Goal: Information Seeking & Learning: Learn about a topic

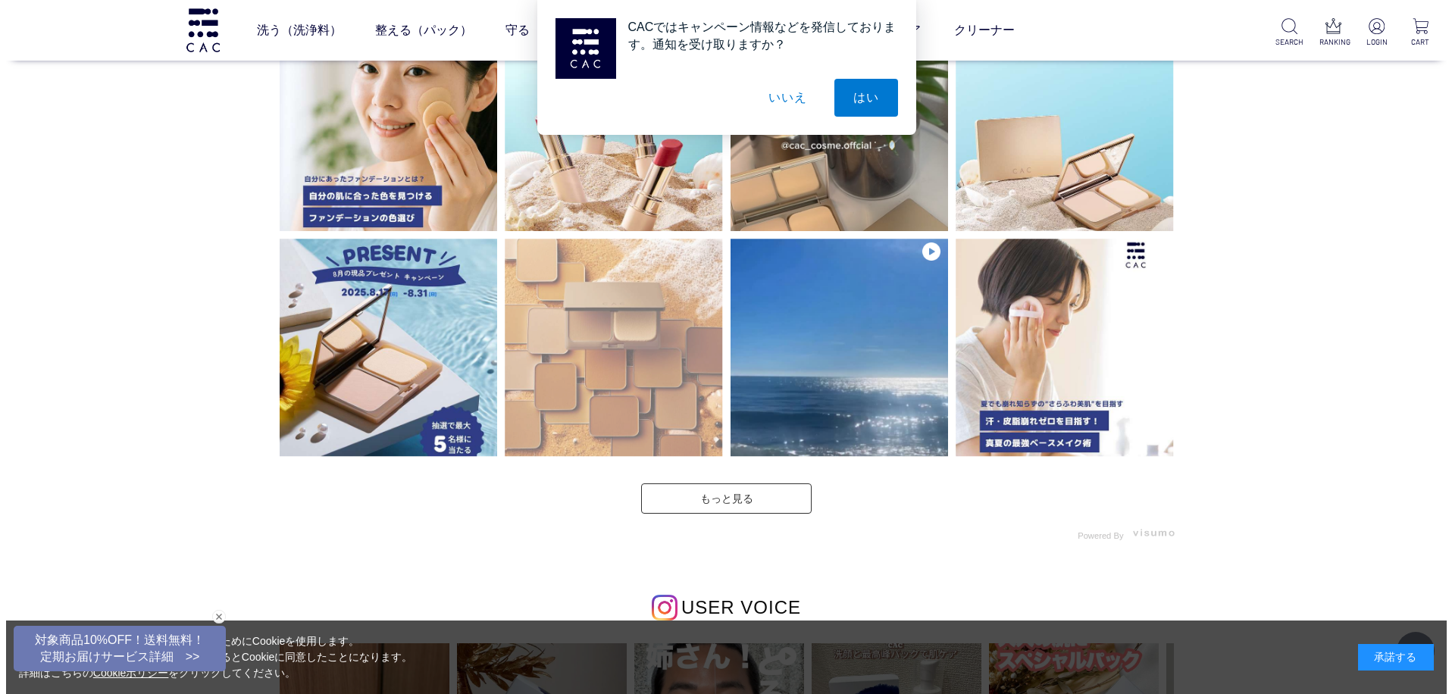
scroll to position [4016, 0]
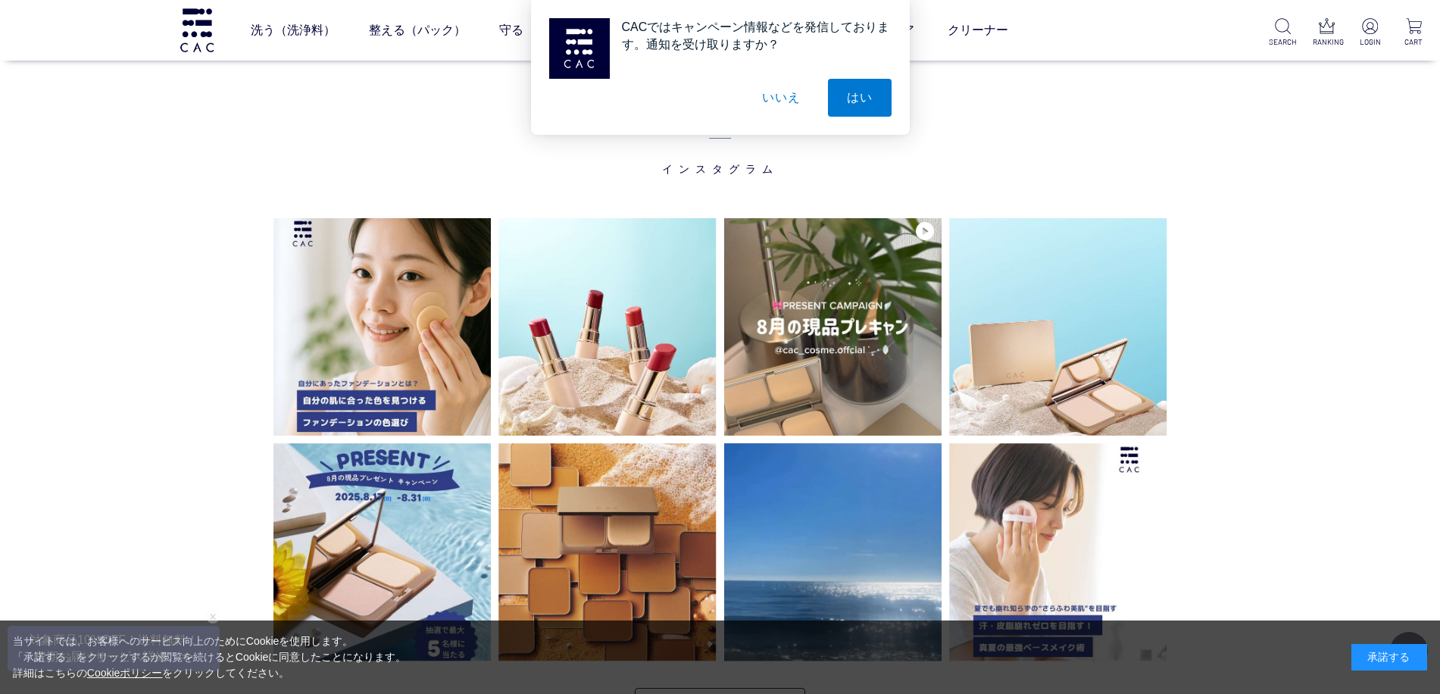
click at [783, 105] on button "いいえ" at bounding box center [781, 98] width 76 height 38
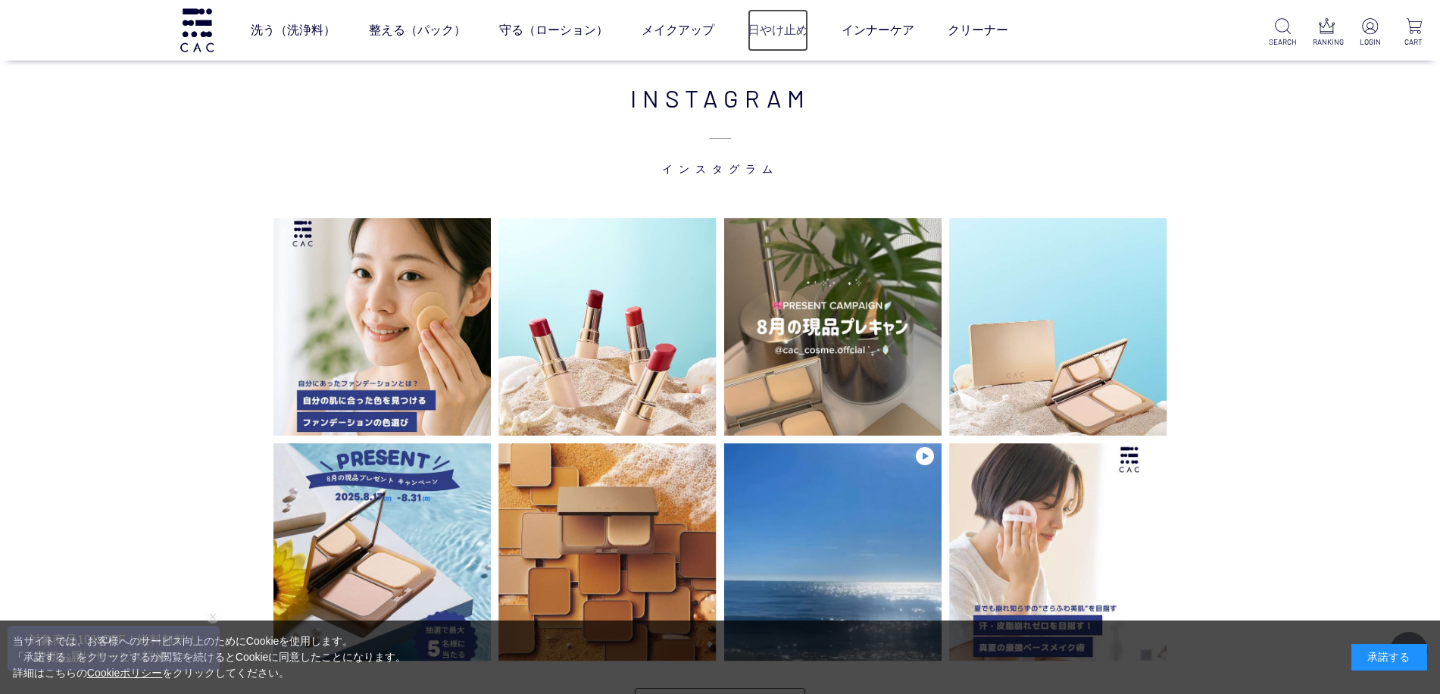
click at [780, 32] on link "日やけ止め" at bounding box center [778, 30] width 61 height 42
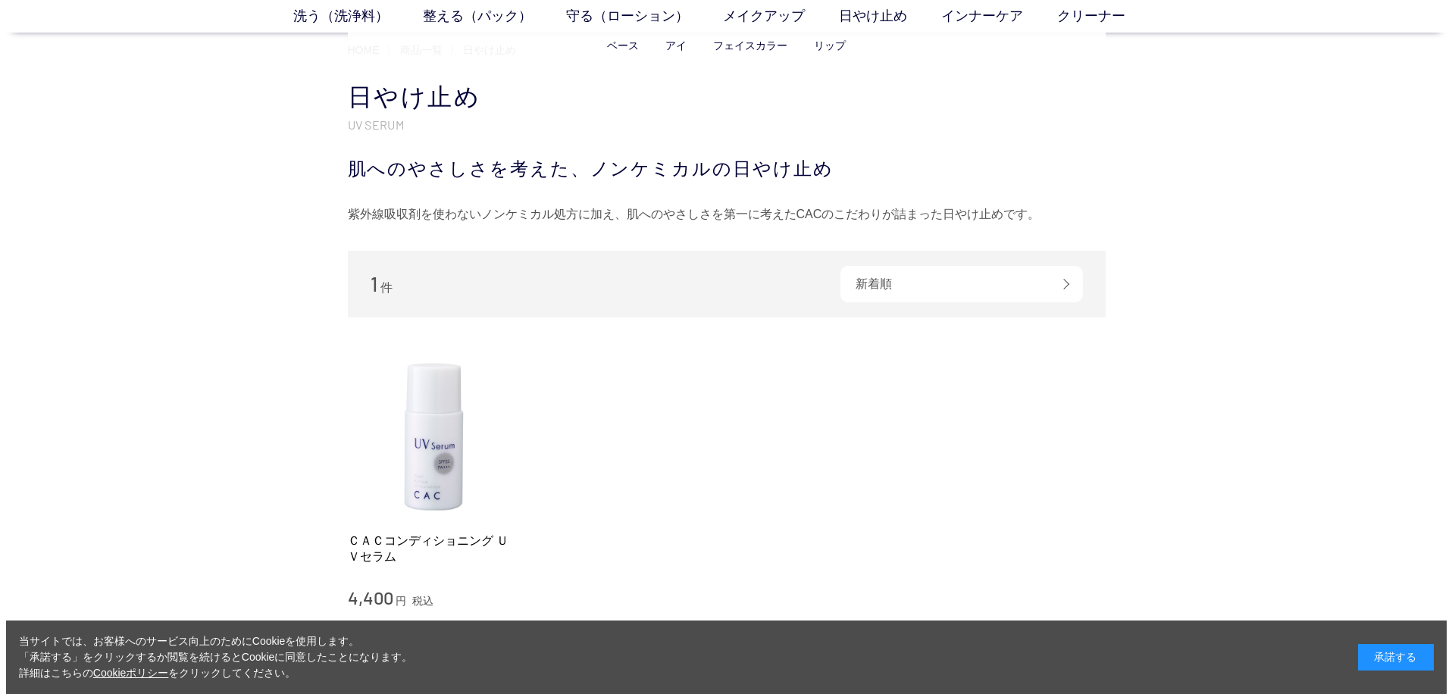
scroll to position [76, 0]
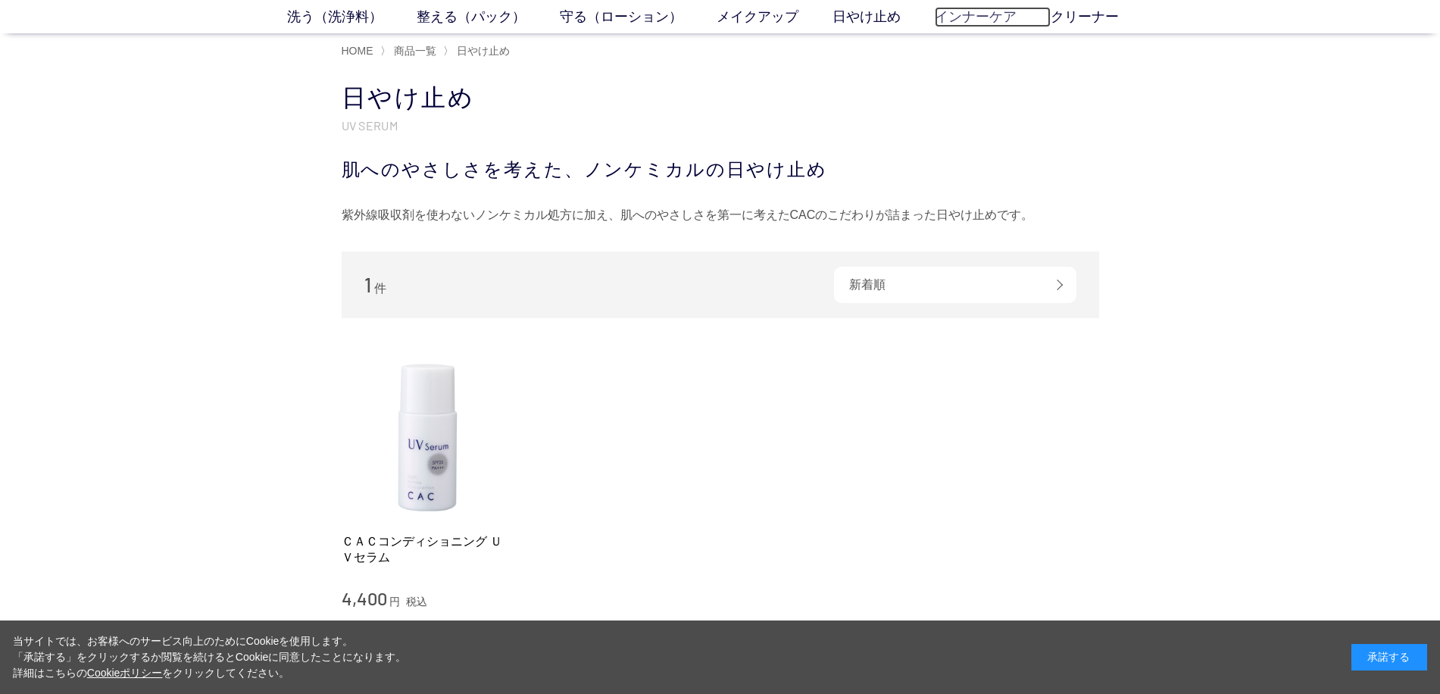
click at [967, 17] on link "インナーケア" at bounding box center [993, 17] width 116 height 20
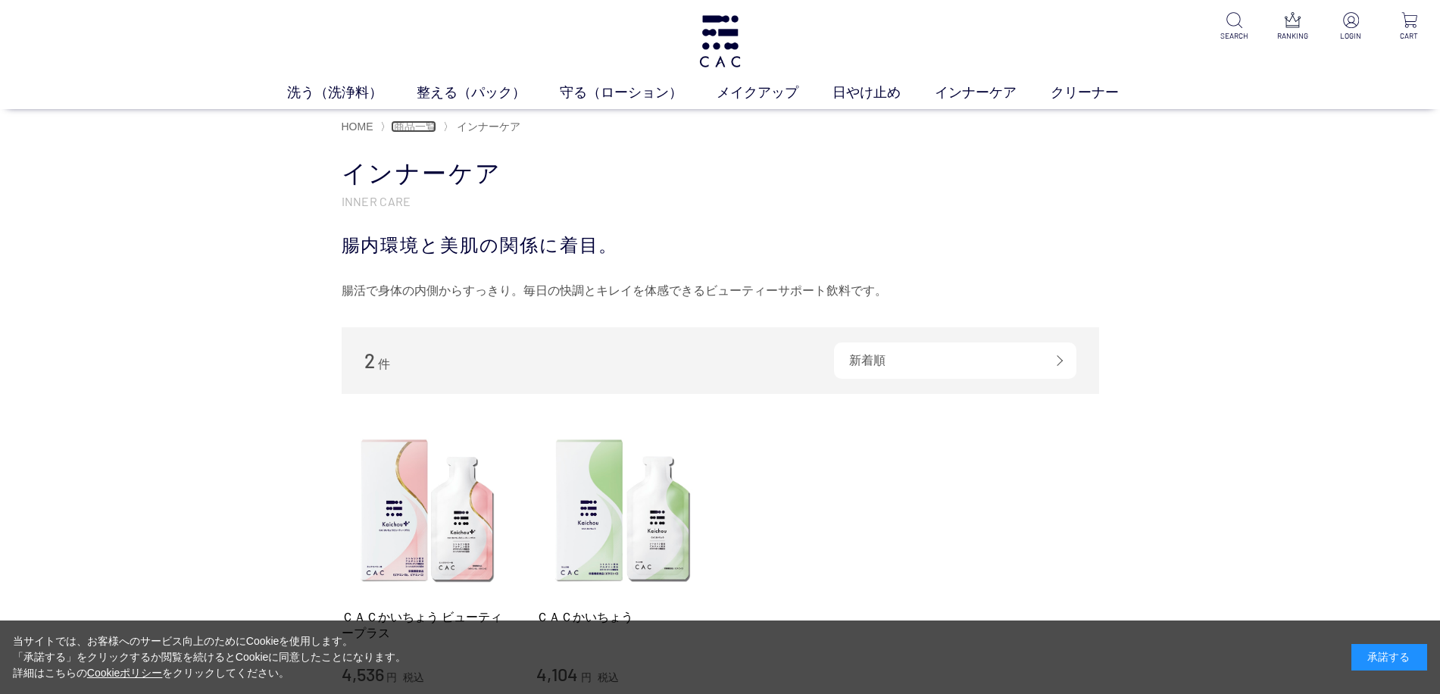
click at [417, 125] on span "商品一覧" at bounding box center [415, 126] width 42 height 12
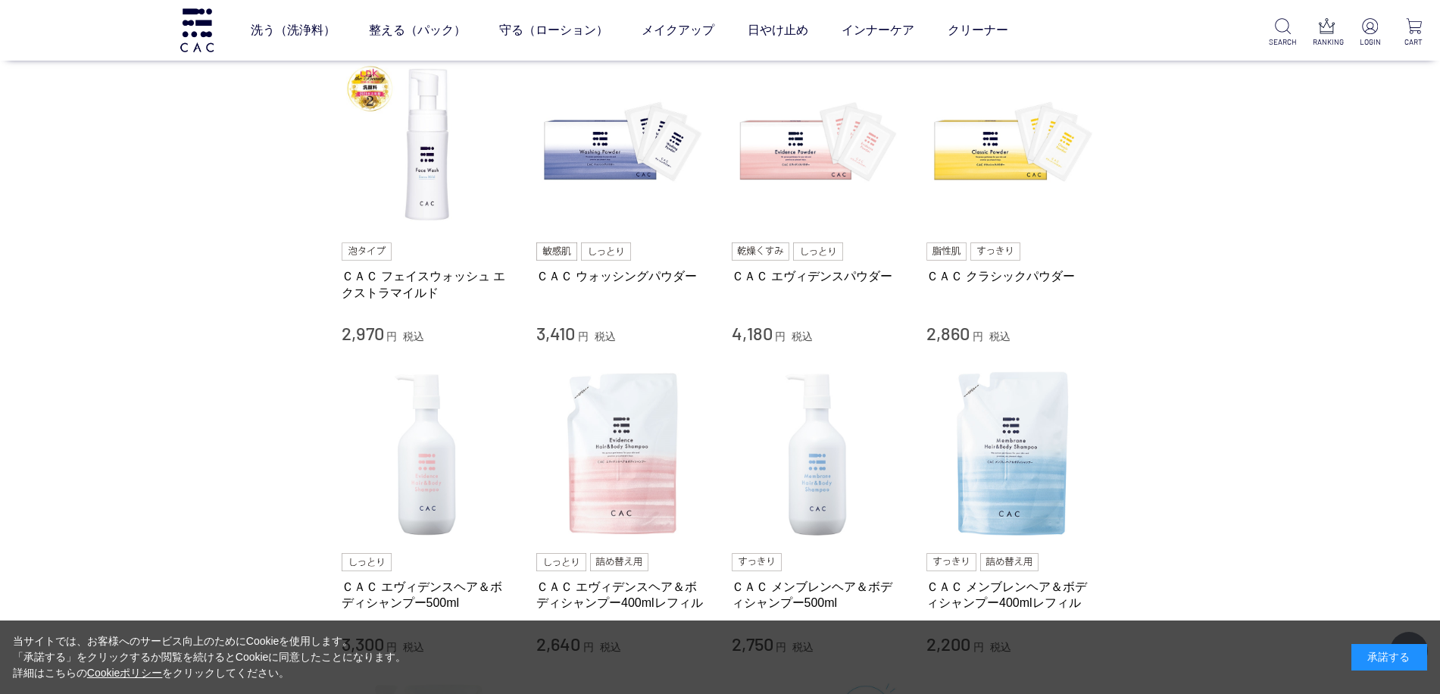
scroll to position [909, 0]
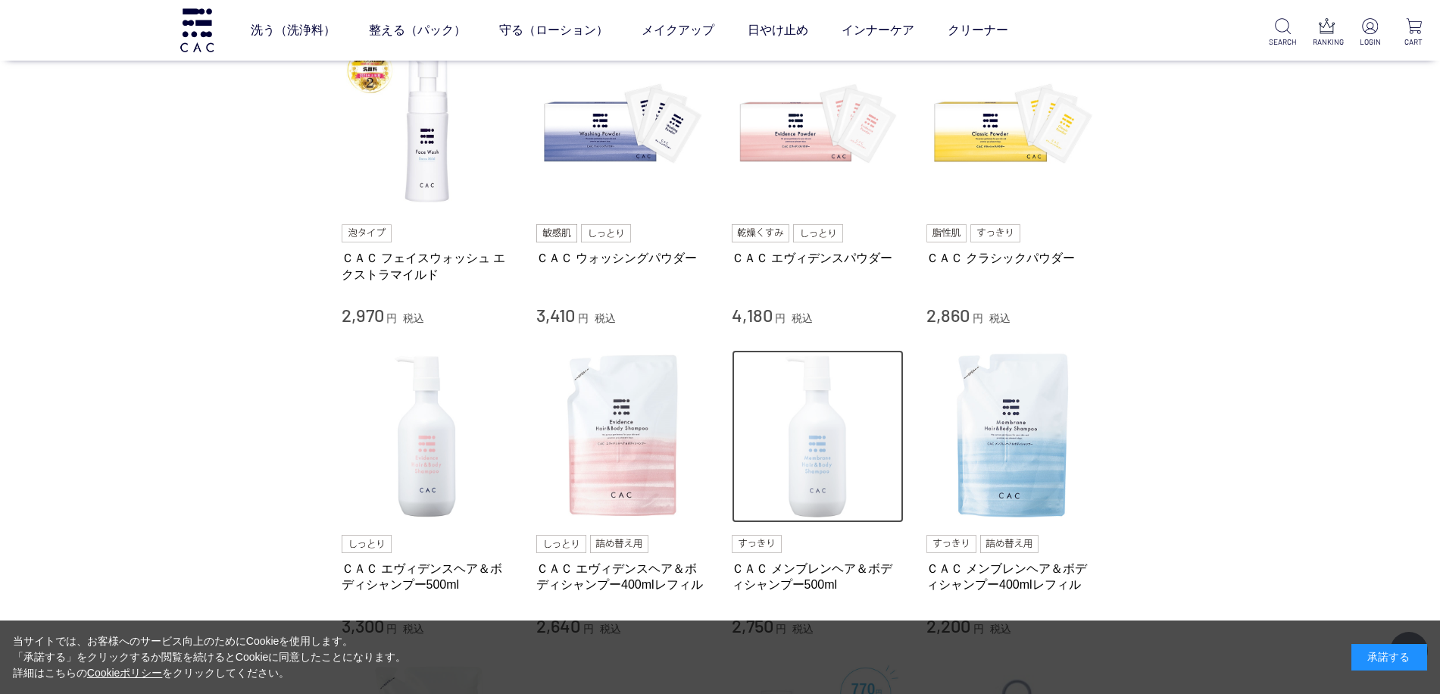
click at [818, 447] on img at bounding box center [818, 436] width 173 height 173
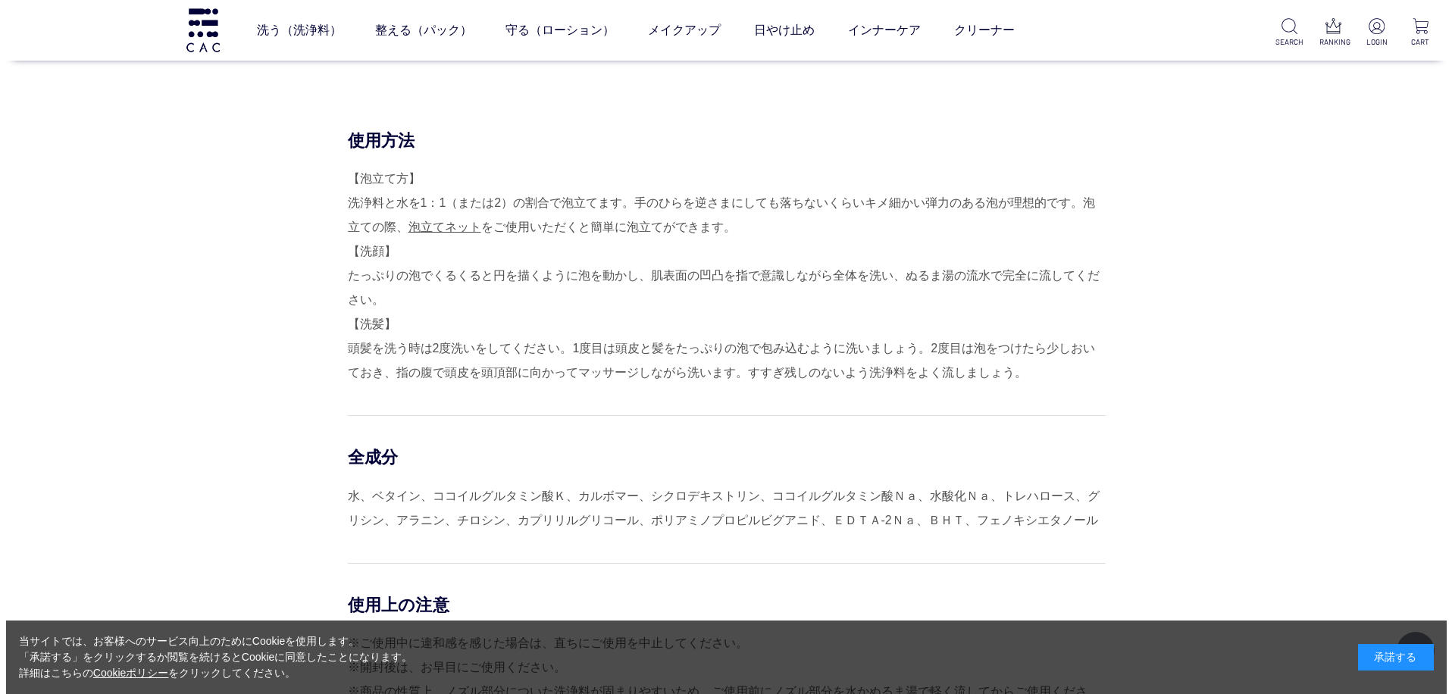
scroll to position [1137, 0]
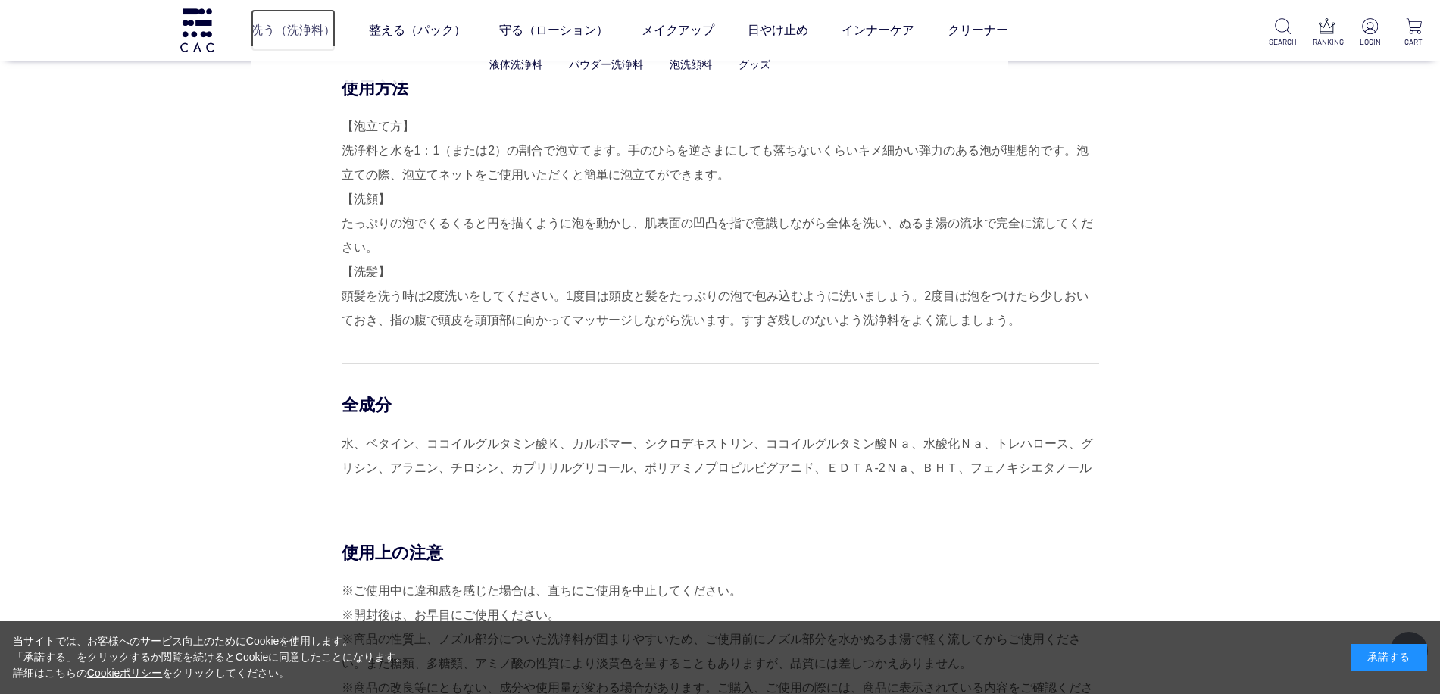
click at [280, 30] on link "洗う（洗浄料）" at bounding box center [293, 30] width 85 height 42
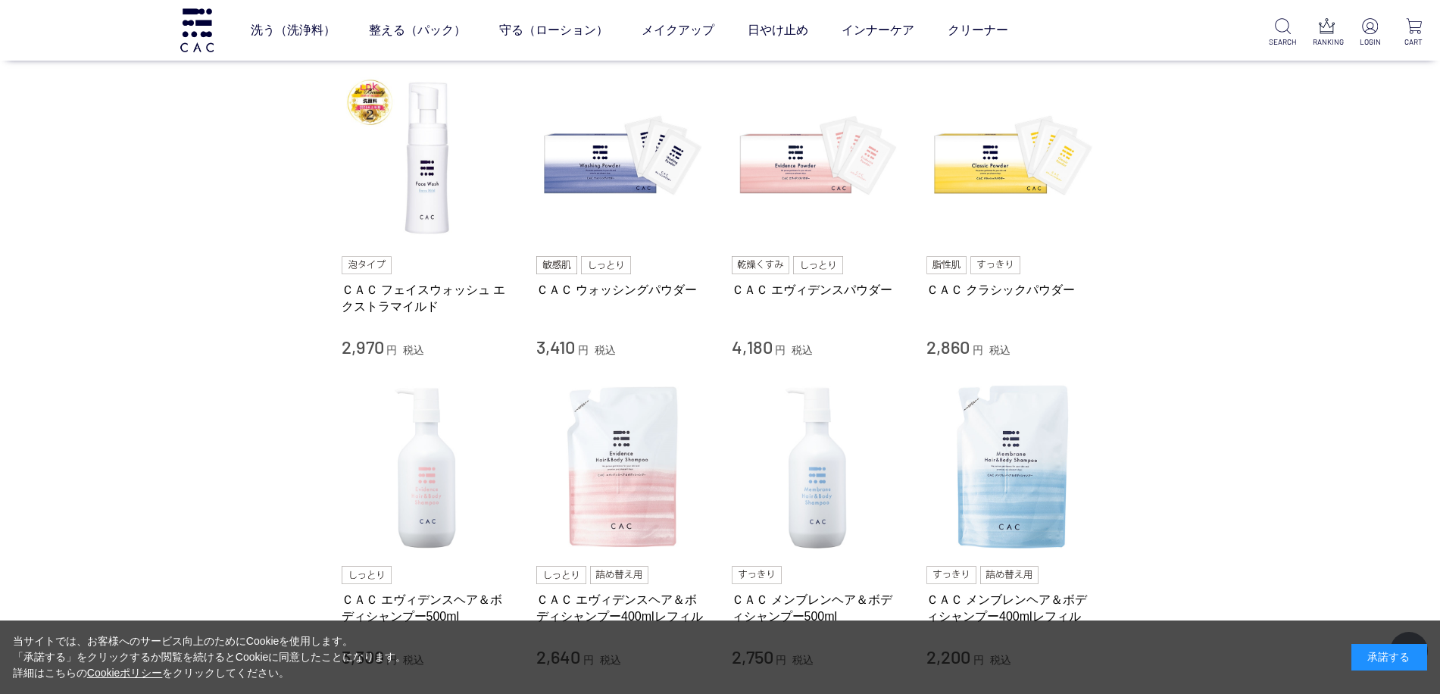
scroll to position [152, 0]
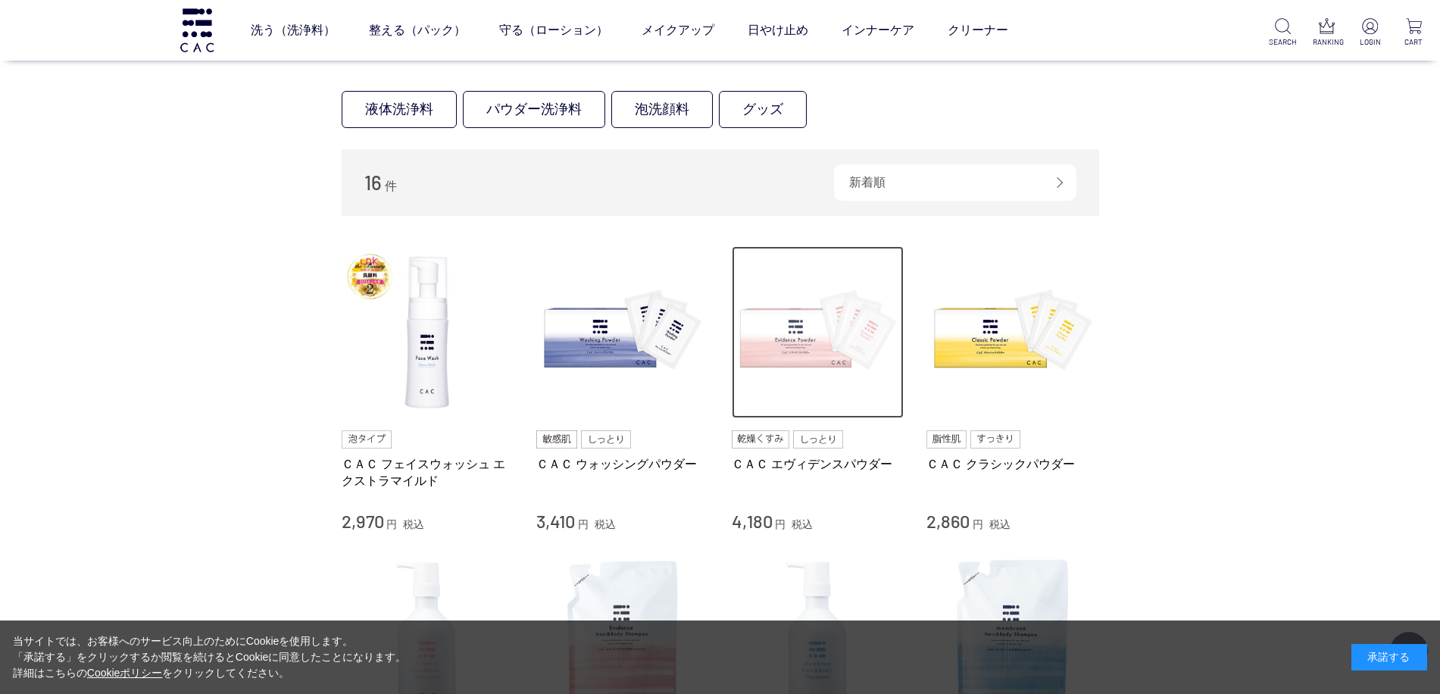
click at [800, 329] on img at bounding box center [818, 332] width 173 height 173
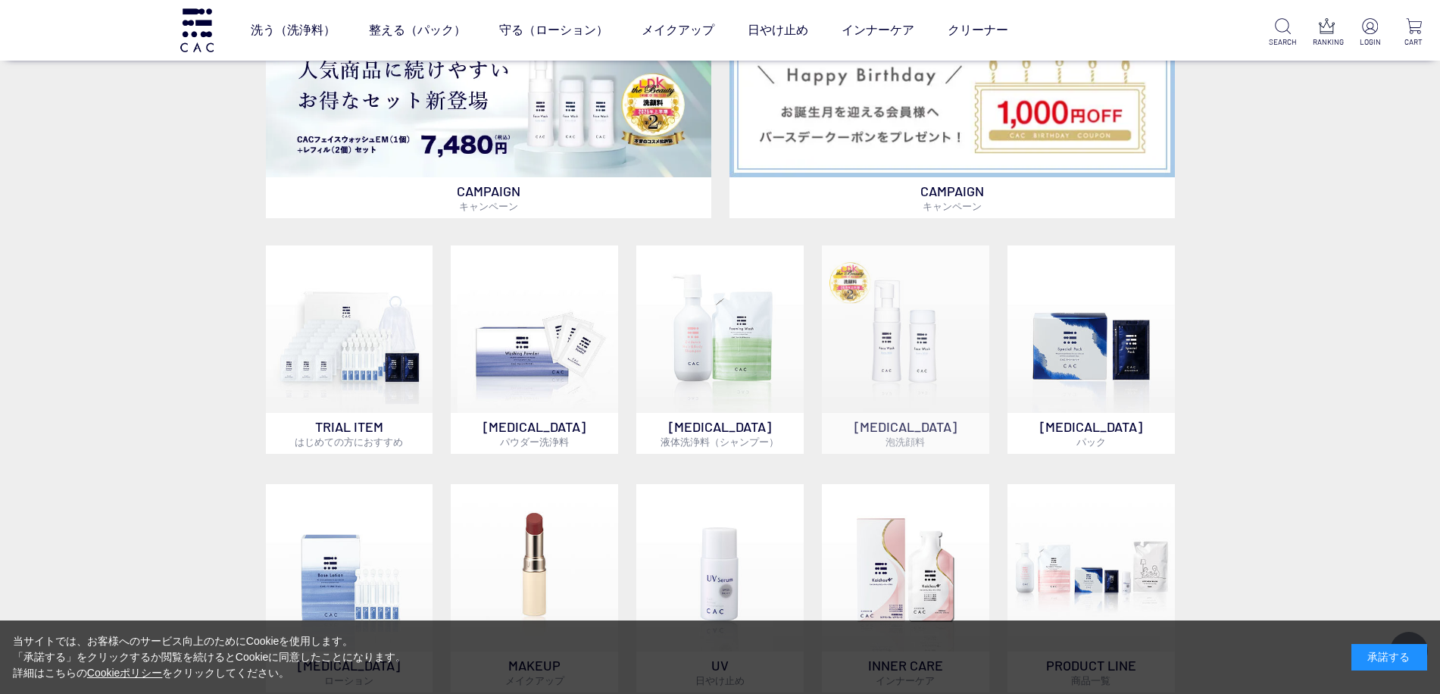
scroll to position [985, 0]
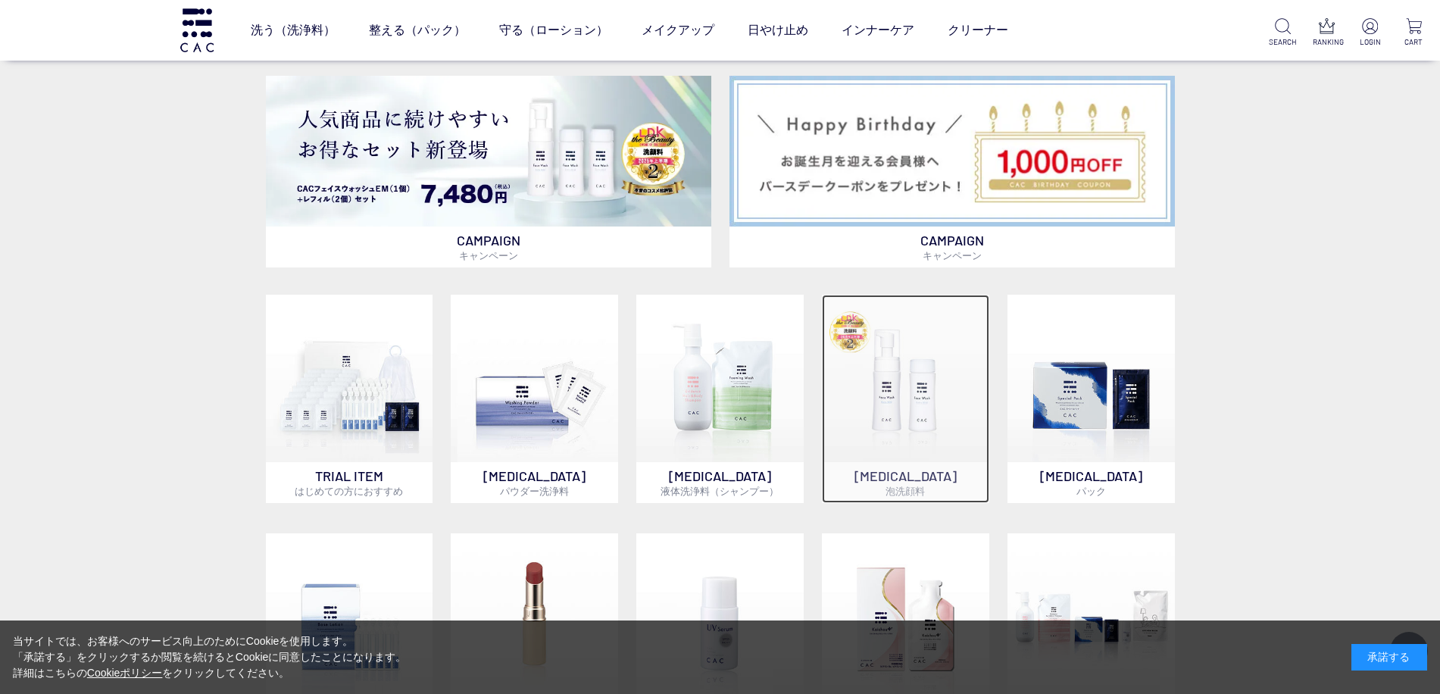
click at [909, 397] on img at bounding box center [905, 378] width 167 height 167
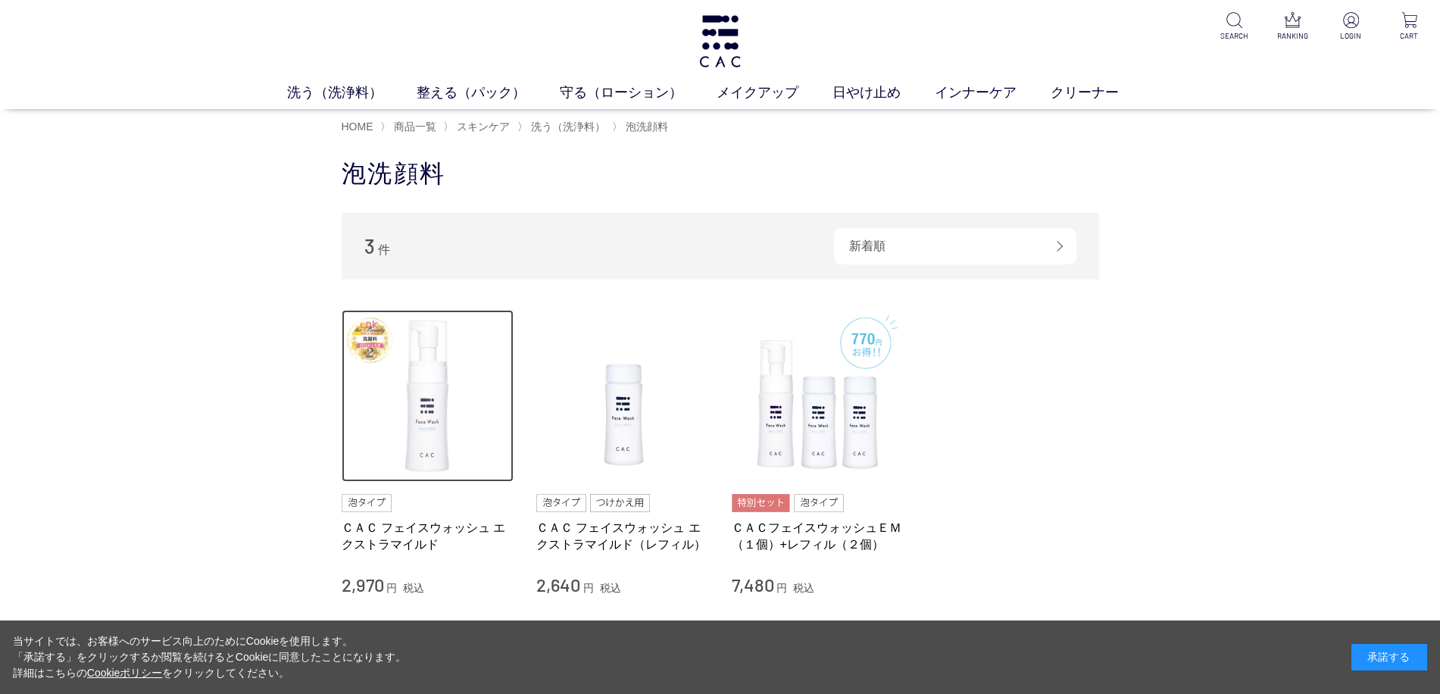
click at [431, 436] on img at bounding box center [428, 396] width 173 height 173
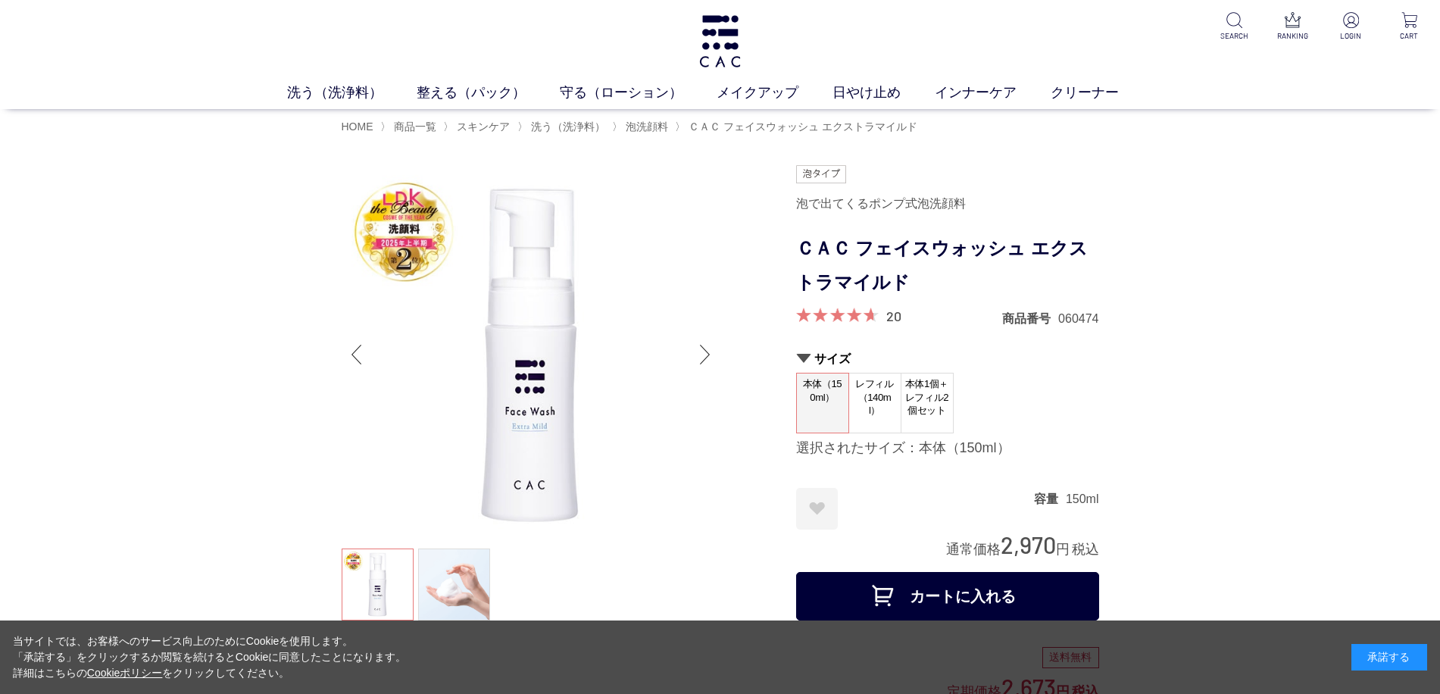
click at [706, 355] on div "Next slide" at bounding box center [705, 354] width 30 height 61
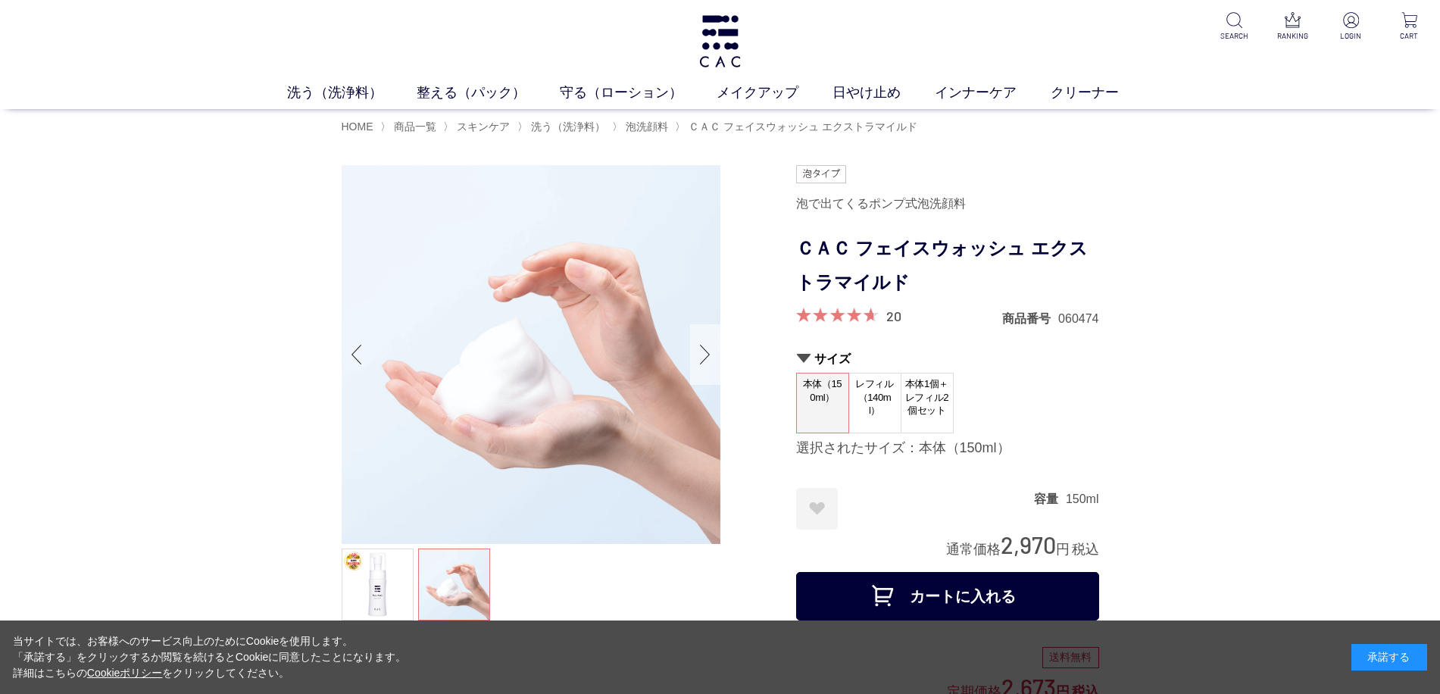
click at [706, 355] on div "Next slide" at bounding box center [705, 354] width 30 height 61
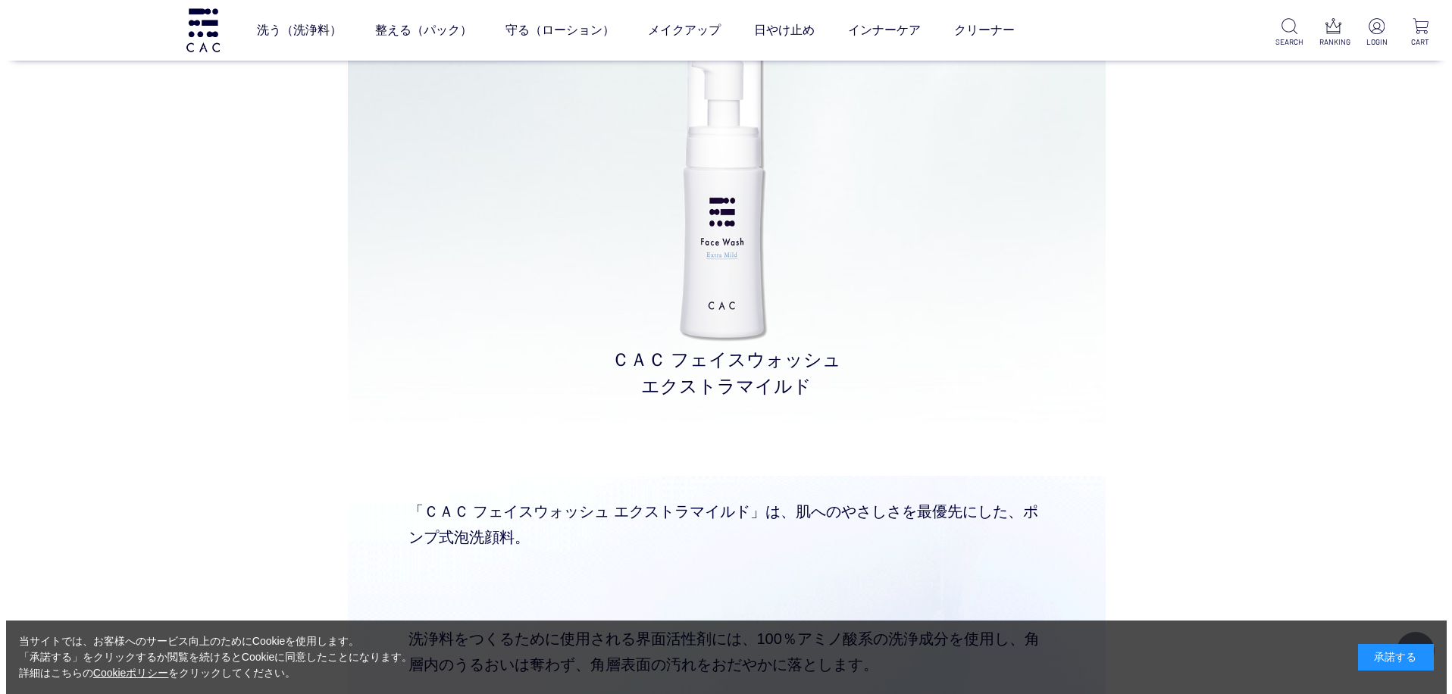
scroll to position [4016, 0]
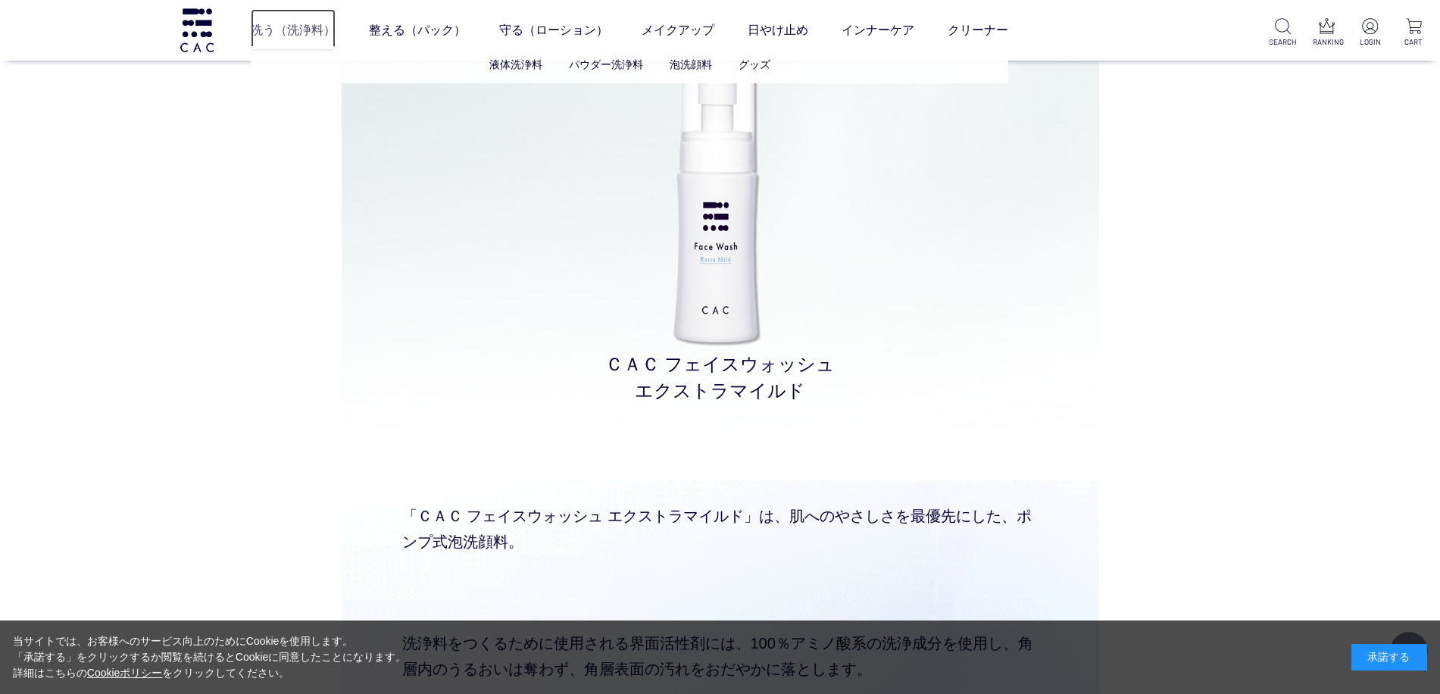
click at [272, 28] on link "洗う（洗浄料）" at bounding box center [293, 30] width 85 height 42
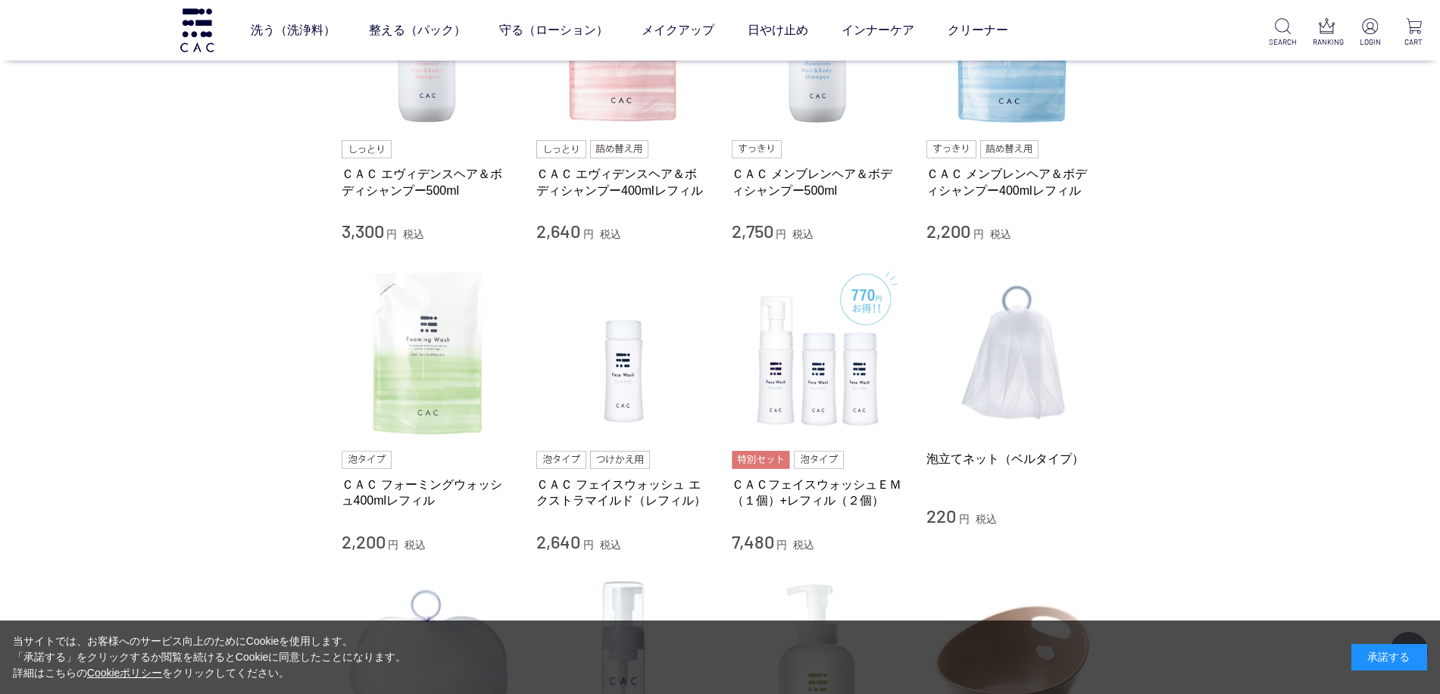
scroll to position [758, 0]
